Goal: Transaction & Acquisition: Purchase product/service

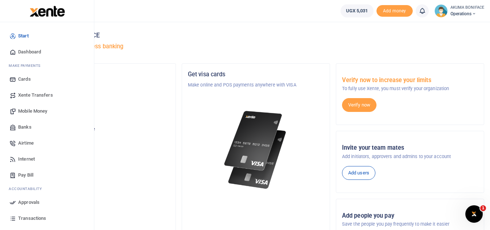
click at [32, 111] on span "Mobile Money" at bounding box center [32, 110] width 29 height 7
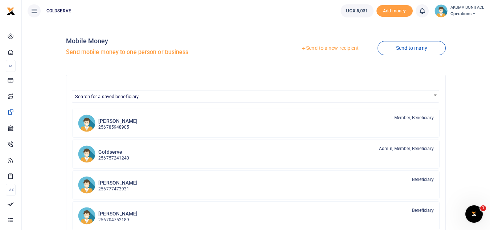
click at [317, 47] on link "Send to a new recipient" at bounding box center [330, 48] width 95 height 13
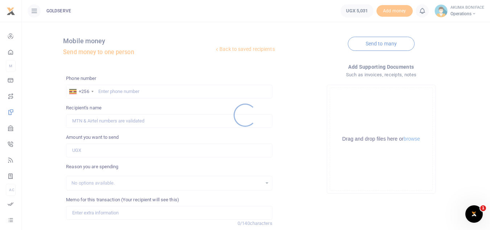
click at [125, 93] on div at bounding box center [245, 115] width 490 height 230
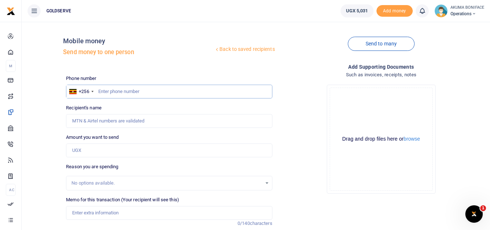
click at [115, 90] on input "text" at bounding box center [169, 92] width 206 height 14
type input "0781199901"
type input "Boniface Akuma"
type input "0781199901"
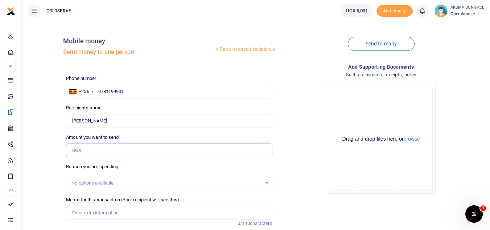
click at [92, 146] on input "Amount you want to send" at bounding box center [169, 150] width 206 height 14
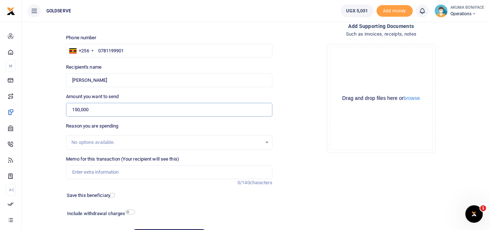
scroll to position [42, 0]
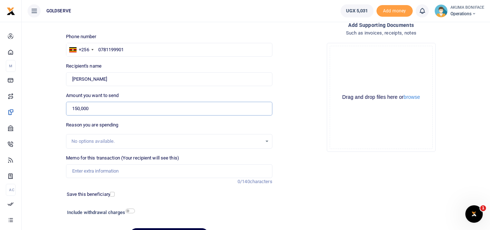
type input "150,000"
click at [131, 210] on input "checkbox" at bounding box center [130, 210] width 9 height 5
checkbox input "true"
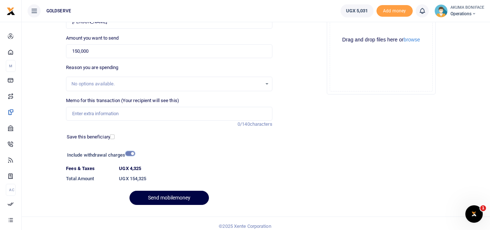
scroll to position [99, 0]
drag, startPoint x: 146, startPoint y: 177, endPoint x: 141, endPoint y: 176, distance: 5.2
click at [141, 176] on h6 "UGX 154,325" at bounding box center [195, 178] width 153 height 6
drag, startPoint x: 147, startPoint y: 177, endPoint x: 130, endPoint y: 179, distance: 17.1
click at [130, 179] on h6 "UGX 154,325" at bounding box center [195, 178] width 153 height 6
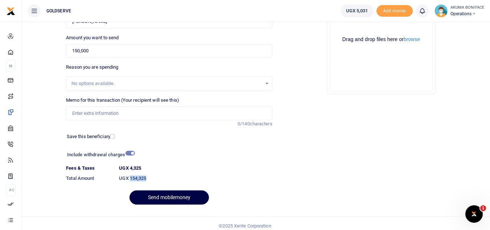
copy h6 "154,325"
